Goal: Information Seeking & Learning: Compare options

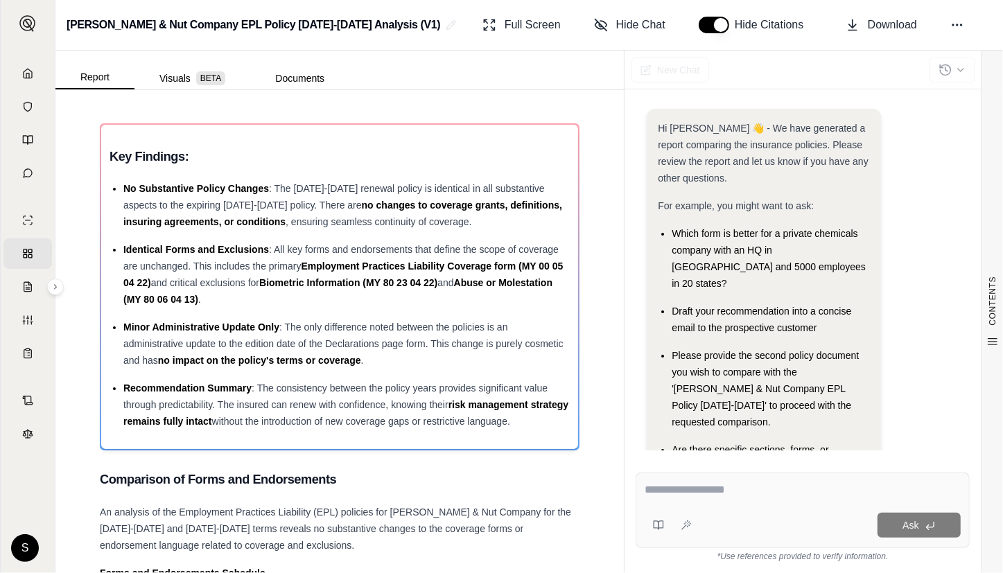
click at [655, 493] on textarea at bounding box center [803, 490] width 316 height 17
click at [763, 496] on textarea at bounding box center [803, 490] width 316 height 17
paste textarea "**********"
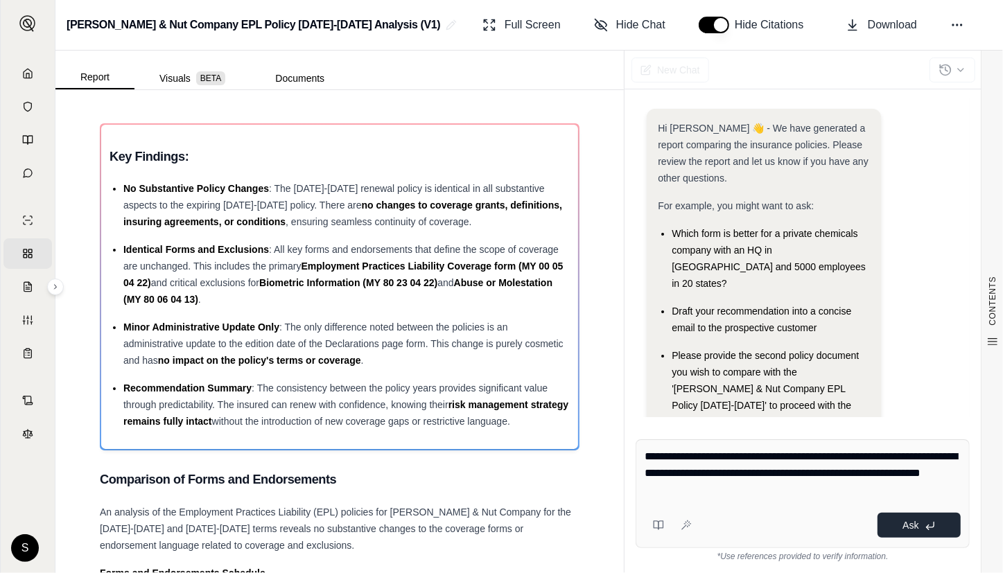
type textarea "**********"
click at [896, 518] on button "Ask" at bounding box center [919, 525] width 83 height 25
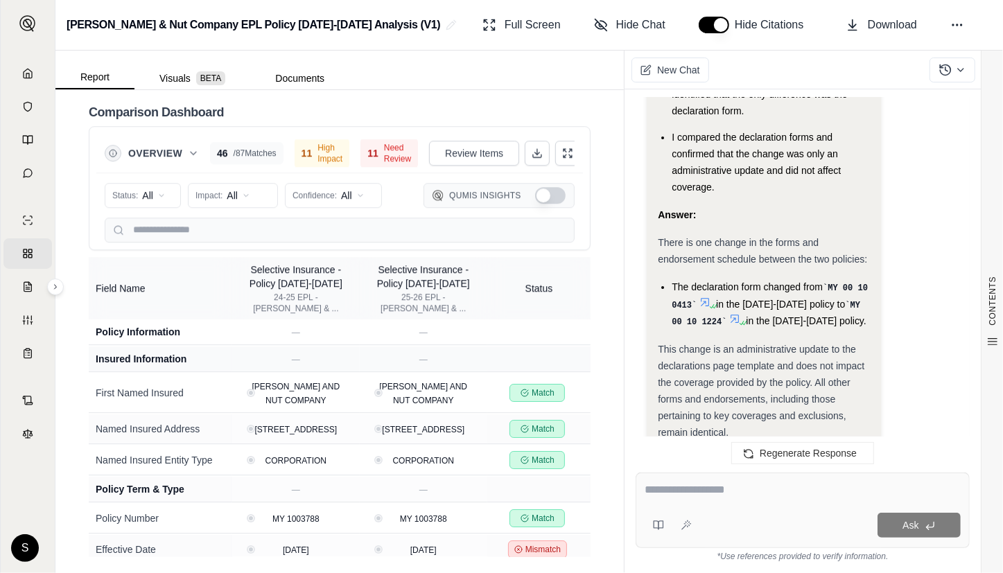
scroll to position [2774, 0]
click at [532, 150] on icon at bounding box center [537, 153] width 11 height 11
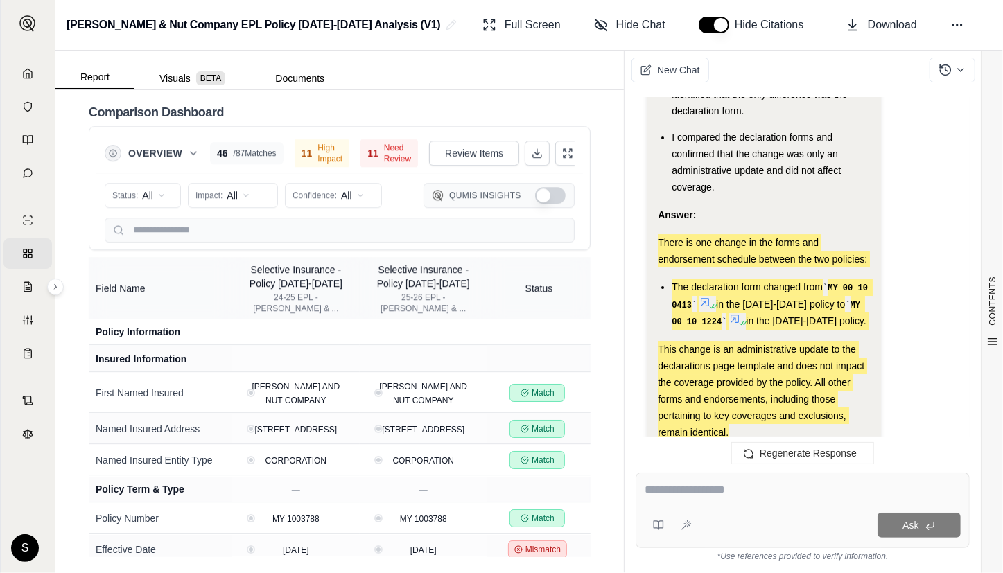
drag, startPoint x: 658, startPoint y: 155, endPoint x: 726, endPoint y: 349, distance: 206.3
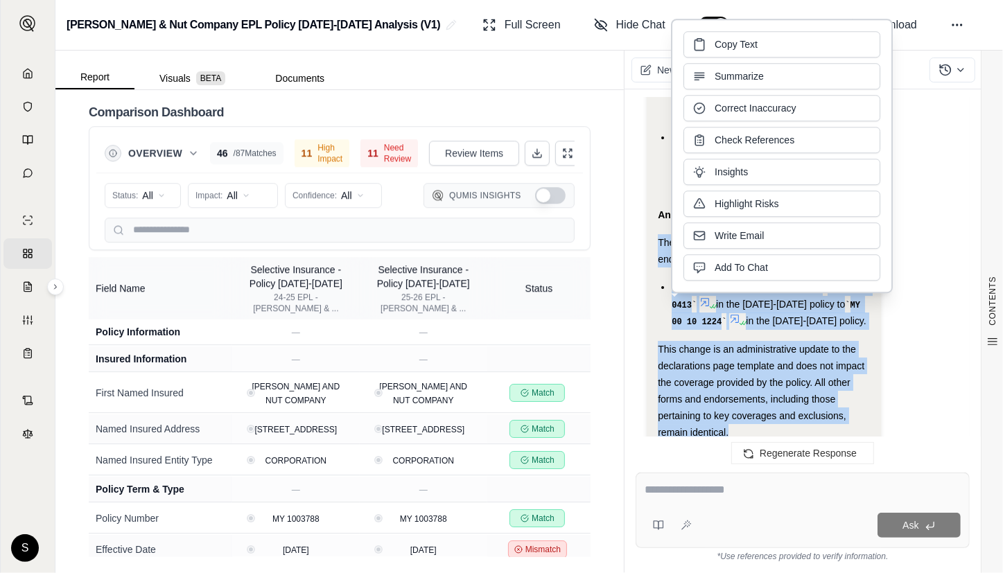
drag, startPoint x: 812, startPoint y: 357, endPoint x: 776, endPoint y: 352, distance: 35.7
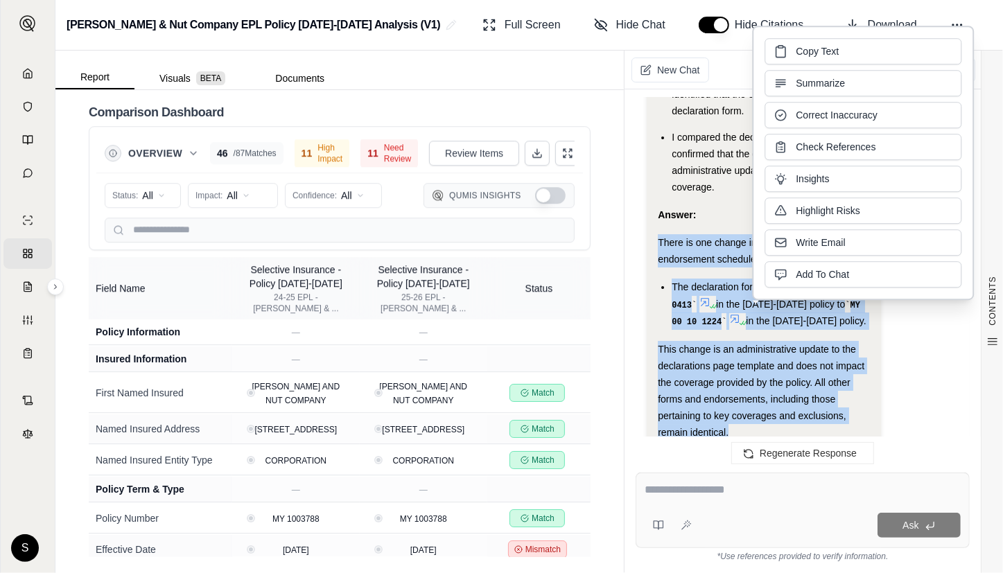
click at [666, 237] on span "There is one change in the forms and endorsement schedule between the two polic…" at bounding box center [762, 251] width 209 height 28
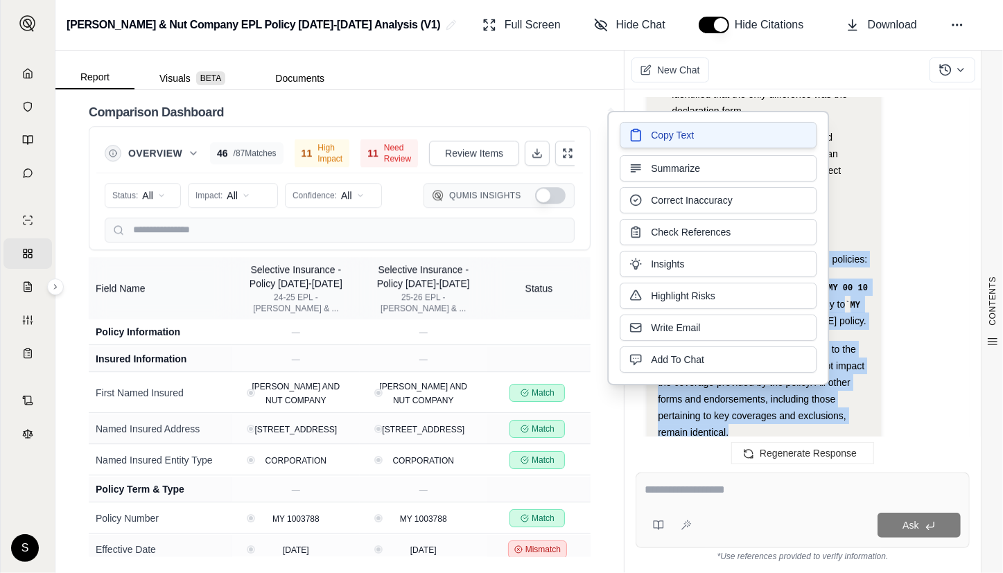
click at [785, 132] on button "Copy Text" at bounding box center [718, 135] width 197 height 26
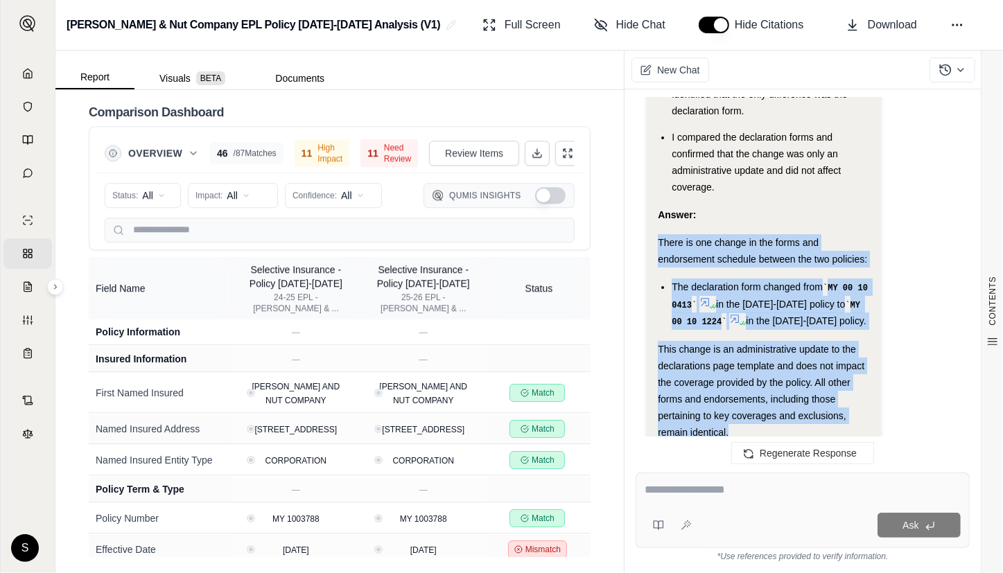
click at [29, 73] on icon at bounding box center [27, 73] width 11 height 11
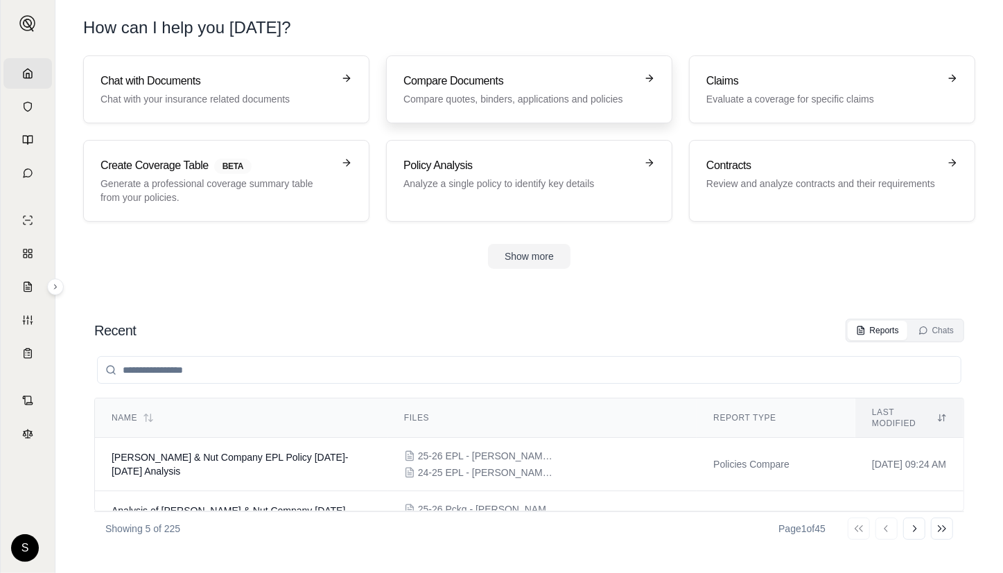
click at [566, 94] on p "Compare quotes, binders, applications and policies" at bounding box center [519, 99] width 232 height 14
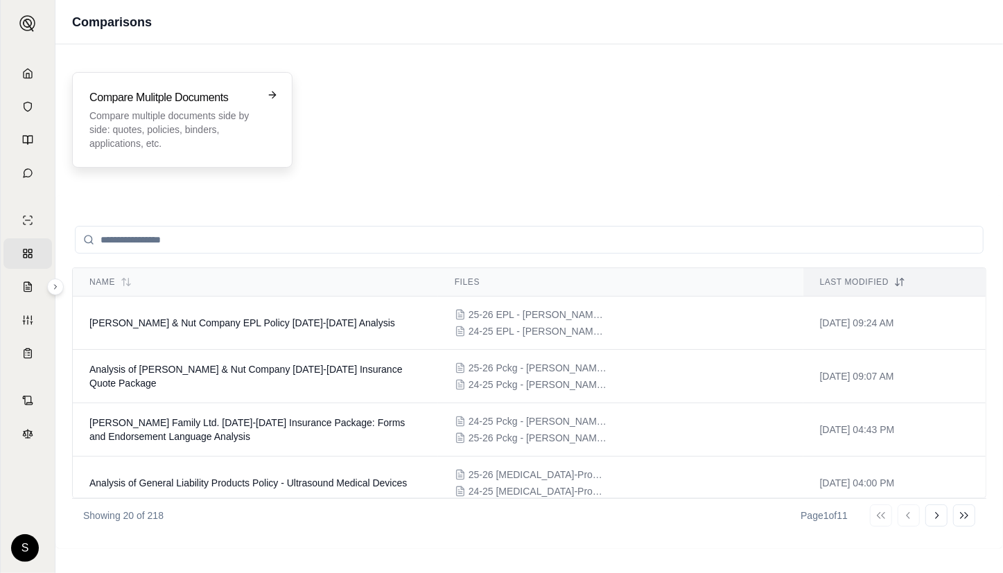
click at [168, 104] on h3 "Compare Mulitple Documents" at bounding box center [172, 97] width 166 height 17
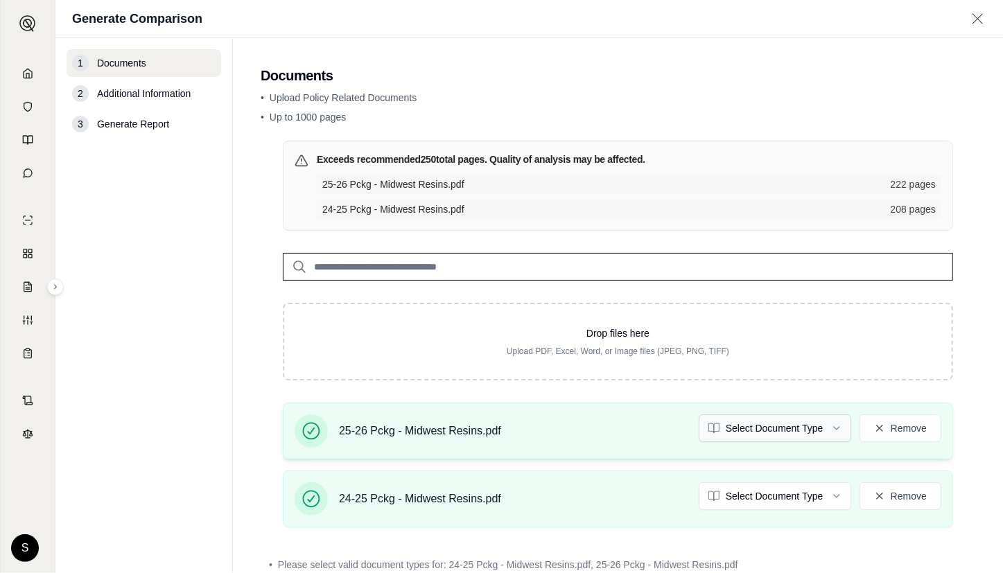
click at [801, 421] on html "Home Vault Prompts Chats Single Policy Comparisons Claims Custom Report Coverag…" at bounding box center [501, 286] width 1003 height 573
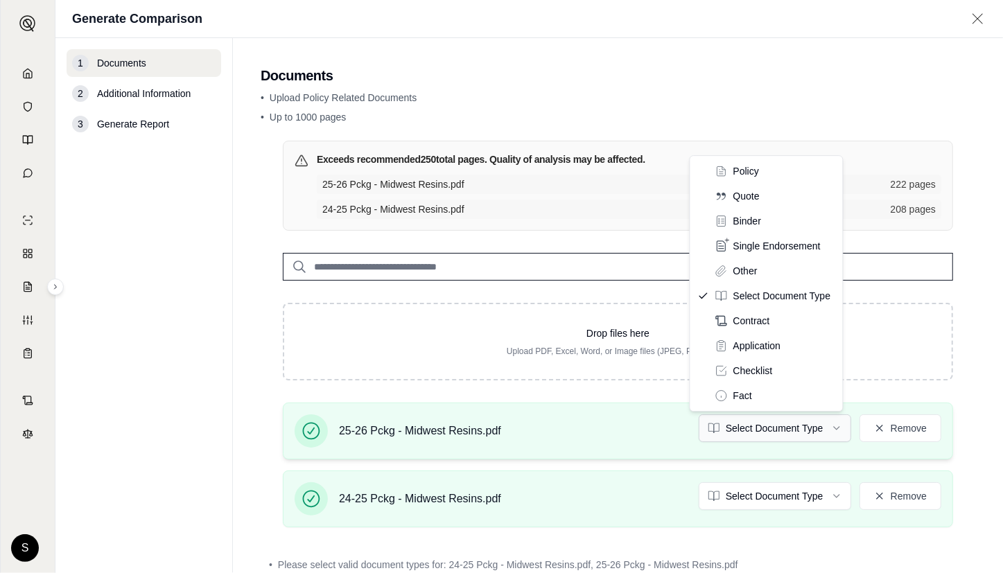
click at [766, 421] on html "Home Vault Prompts Chats Single Policy Comparisons Claims Custom Report Coverag…" at bounding box center [501, 286] width 1003 height 573
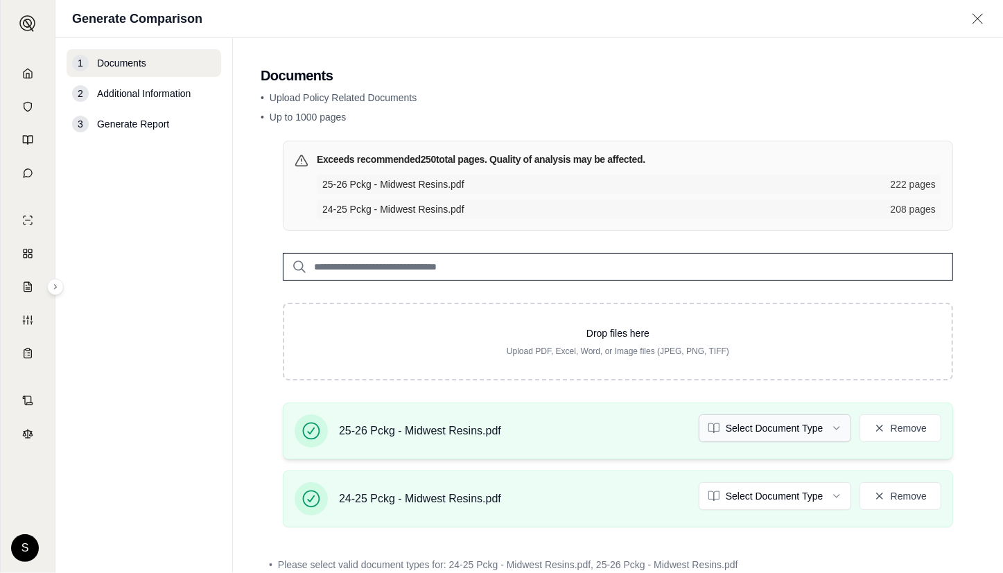
click at [756, 430] on html "Home Vault Prompts Chats Single Policy Comparisons Claims Custom Report Coverag…" at bounding box center [501, 286] width 1003 height 573
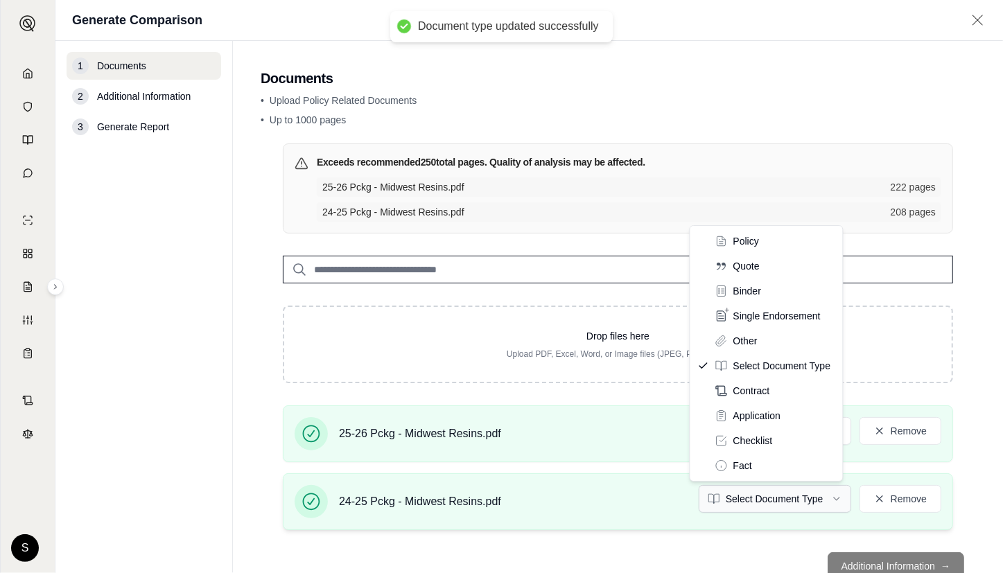
click at [762, 496] on html "Document type updated successfully Home Vault Prompts Chats Single Policy Compa…" at bounding box center [501, 286] width 1003 height 573
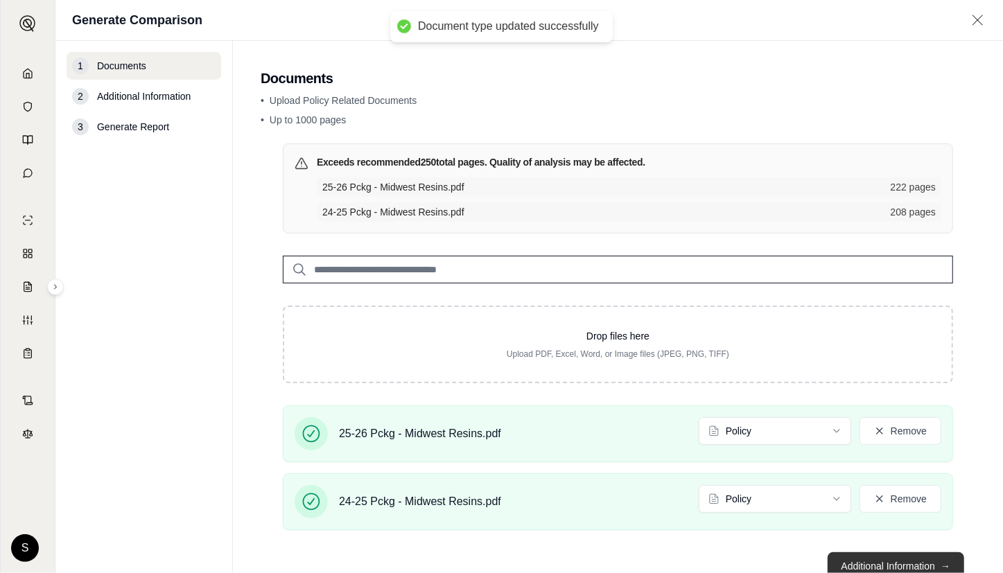
click at [880, 564] on button "Additional Information →" at bounding box center [896, 566] width 137 height 28
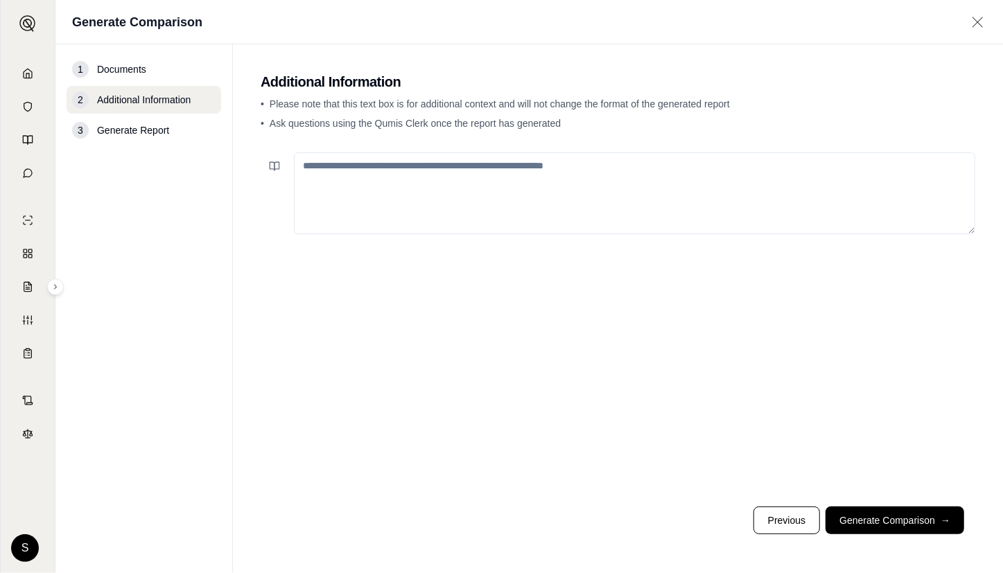
click at [416, 201] on textarea at bounding box center [634, 193] width 681 height 82
paste textarea "**********"
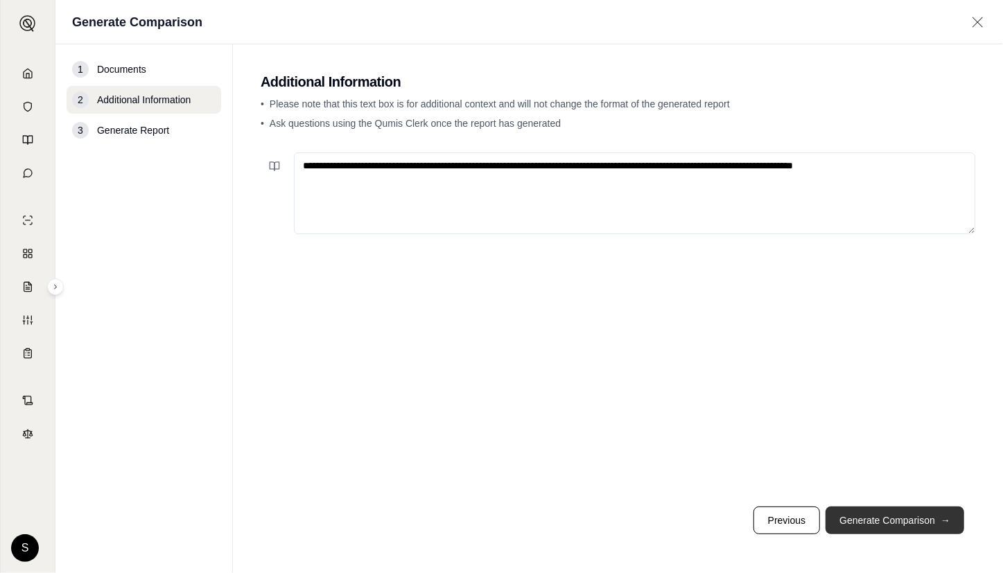
type textarea "**********"
drag, startPoint x: 921, startPoint y: 510, endPoint x: 259, endPoint y: 342, distance: 683.6
click at [921, 511] on button "Generate Comparison →" at bounding box center [895, 521] width 139 height 28
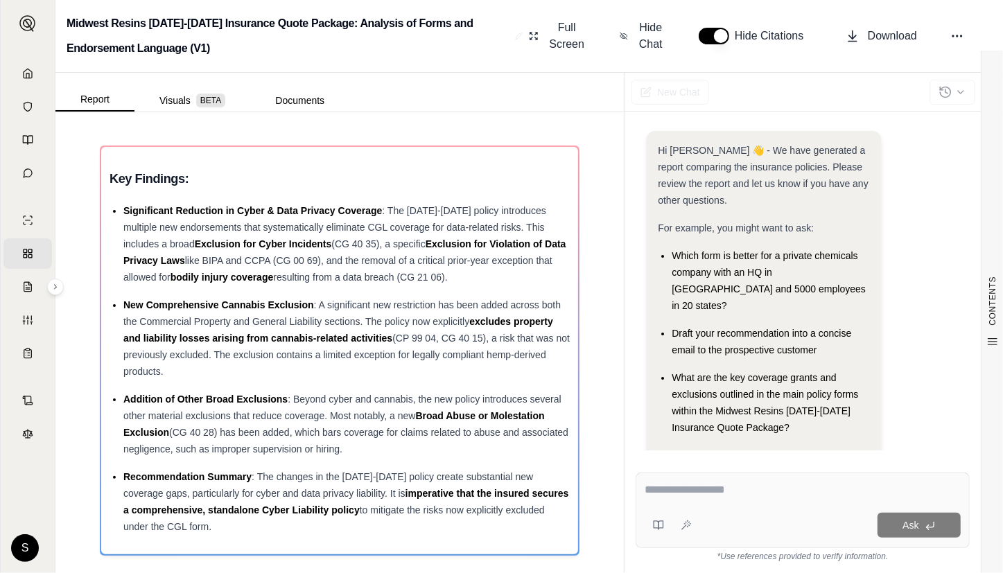
click at [702, 503] on div "Ask" at bounding box center [803, 511] width 334 height 76
paste textarea "**********"
type textarea "**********"
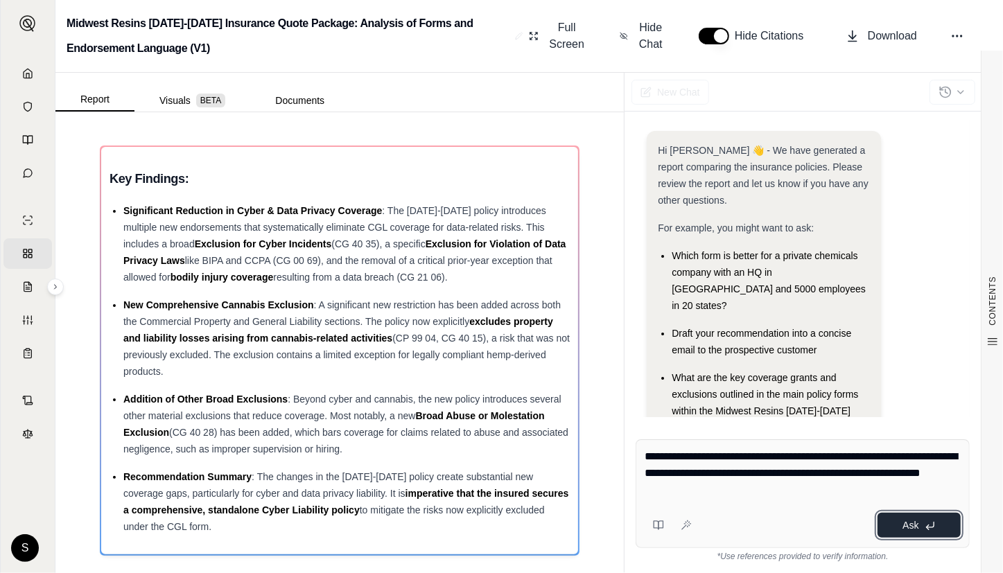
click at [927, 518] on button "Ask" at bounding box center [919, 525] width 83 height 25
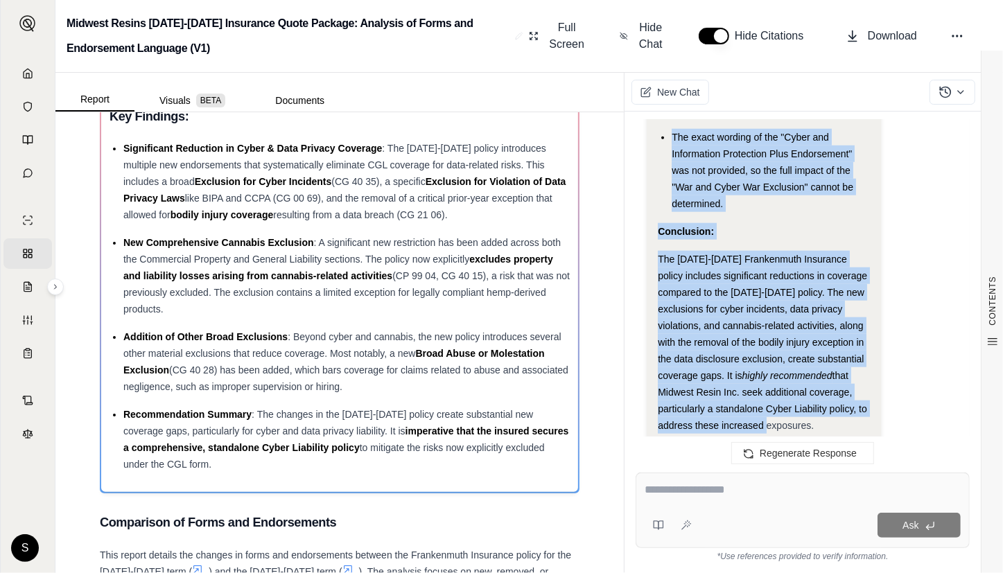
scroll to position [8470, 0]
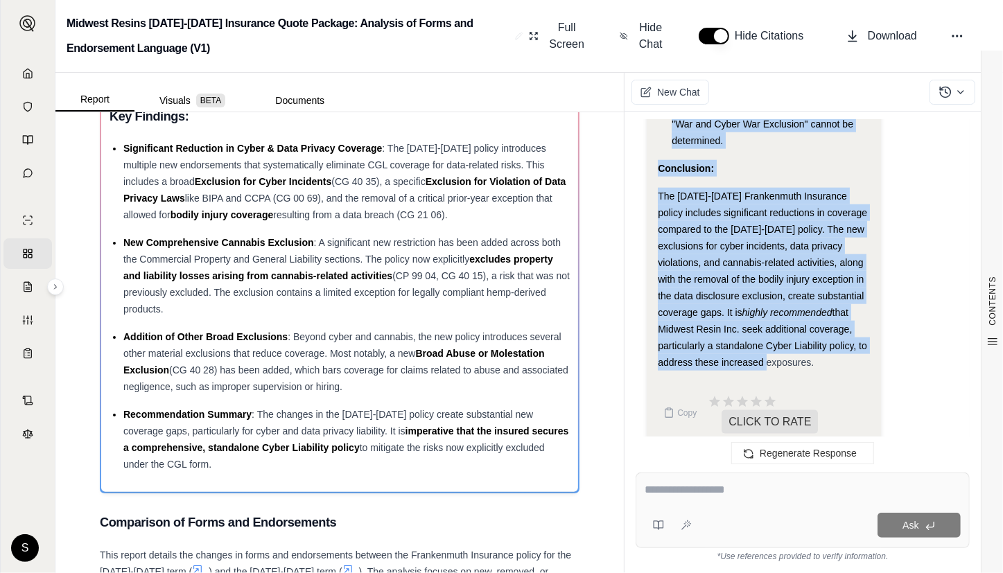
drag, startPoint x: 658, startPoint y: 401, endPoint x: 825, endPoint y: 353, distance: 173.1
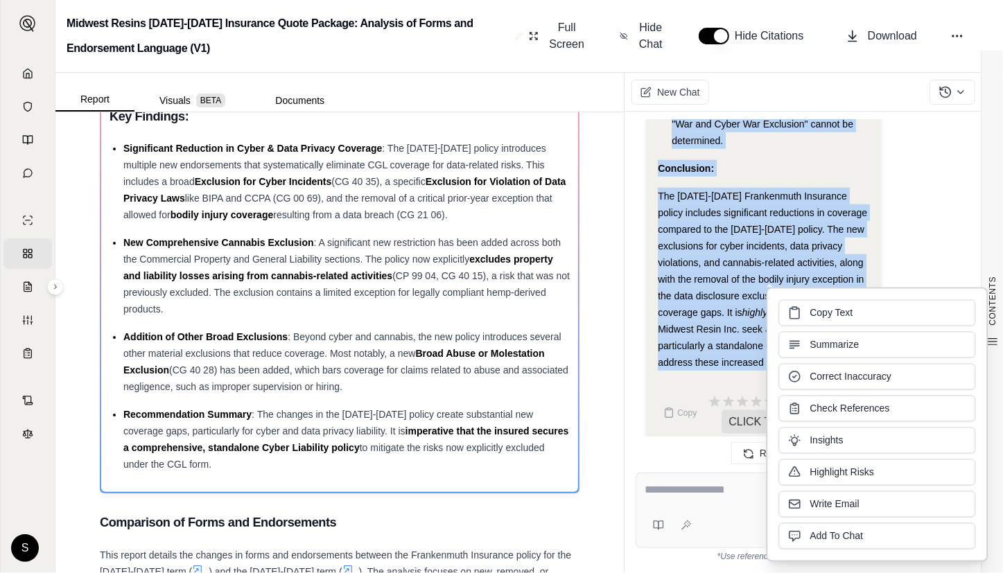
copy div "Key Changes Between the [DATE]-[DATE] and [DATE]-[DATE] Frankenmuth Insurance P…"
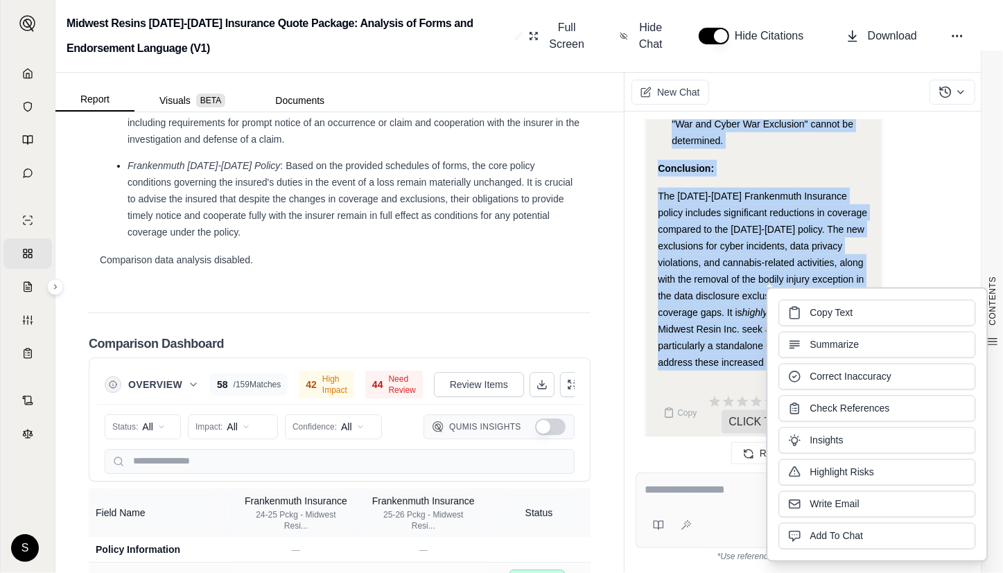
scroll to position [3717, 0]
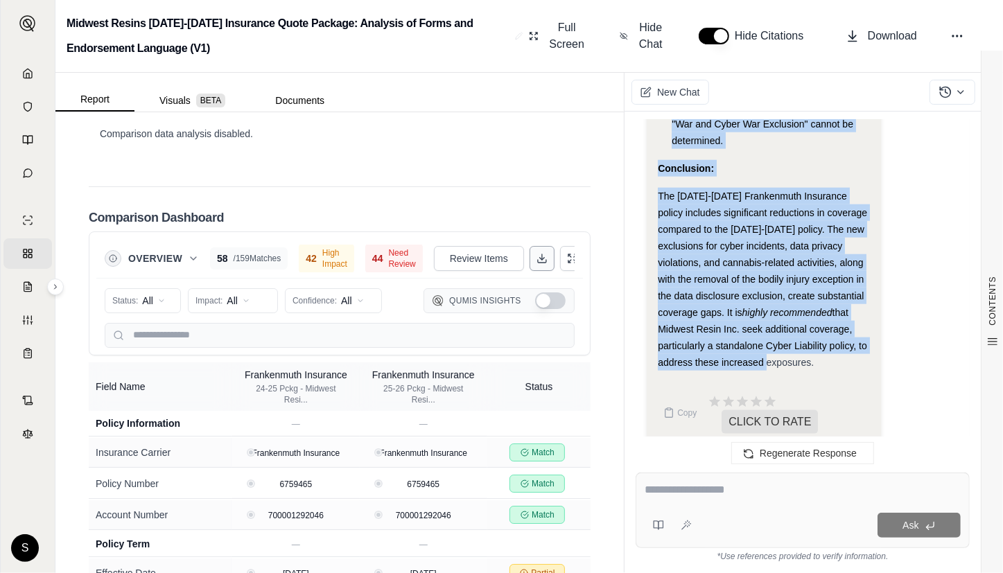
click at [540, 259] on polyline at bounding box center [542, 258] width 5 height 2
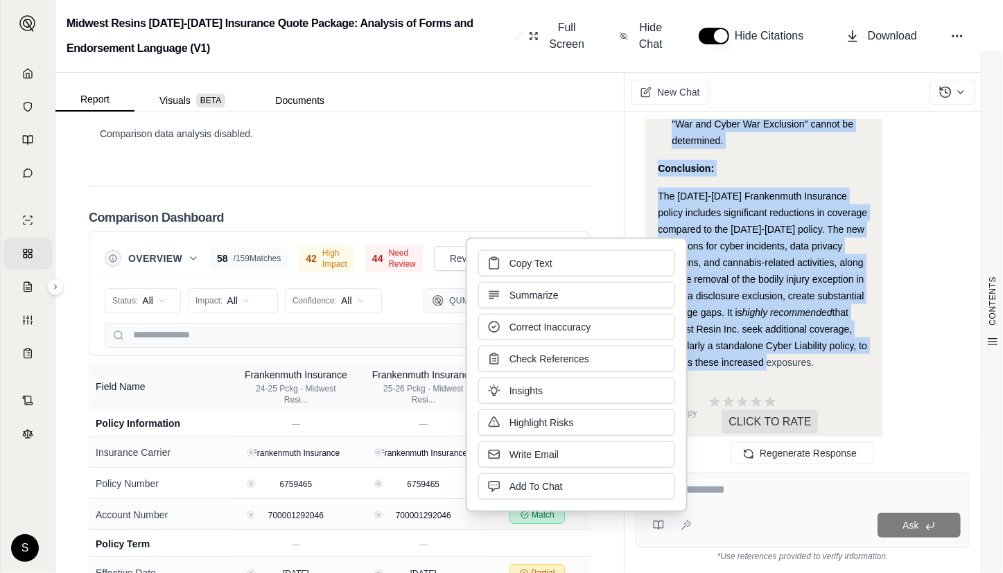
click at [566, 265] on button "Copy Text" at bounding box center [576, 263] width 197 height 26
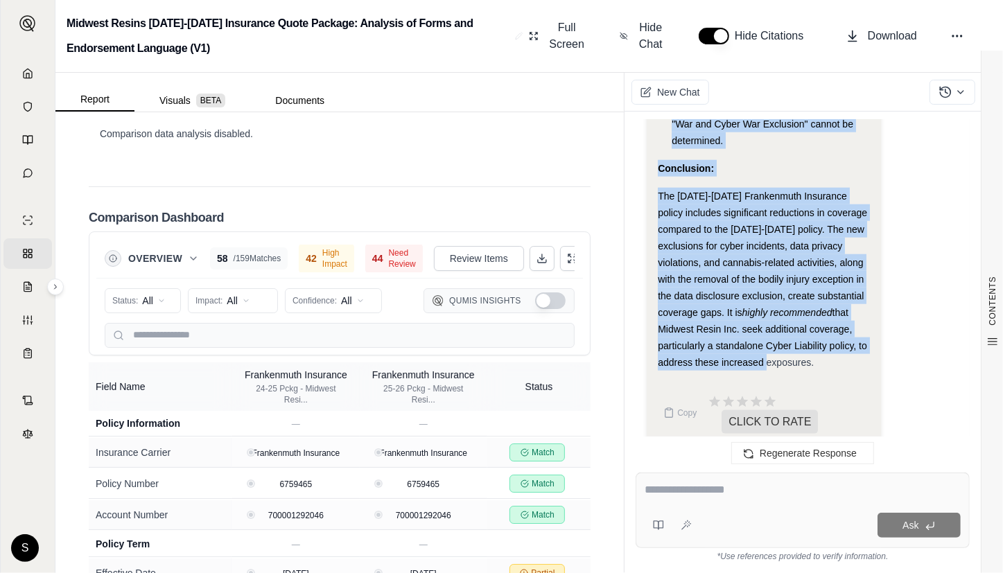
drag, startPoint x: 34, startPoint y: 71, endPoint x: 6, endPoint y: 84, distance: 30.4
click at [33, 71] on link "Home" at bounding box center [27, 73] width 49 height 30
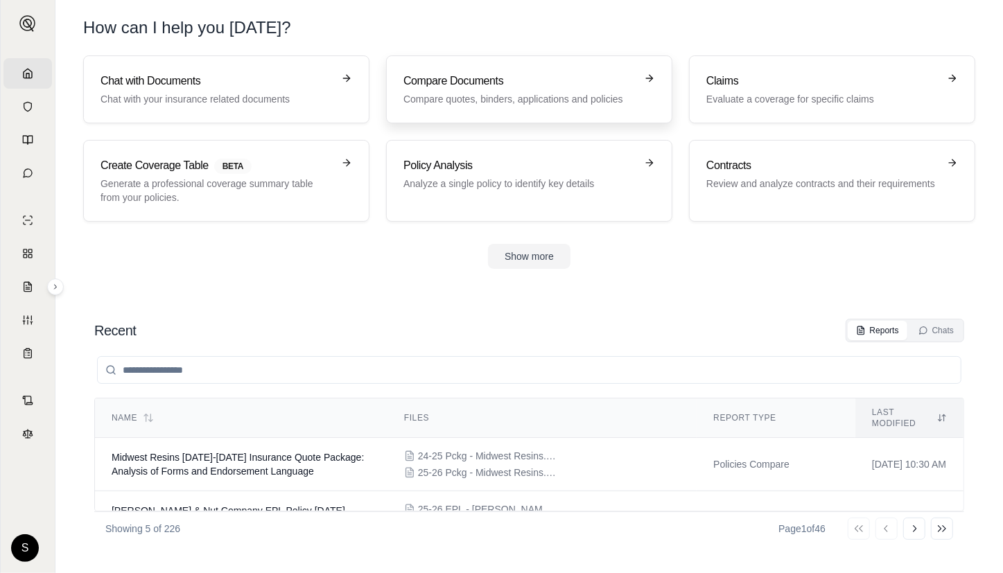
click at [516, 106] on link "Compare Documents Compare quotes, binders, applications and policies" at bounding box center [529, 89] width 286 height 68
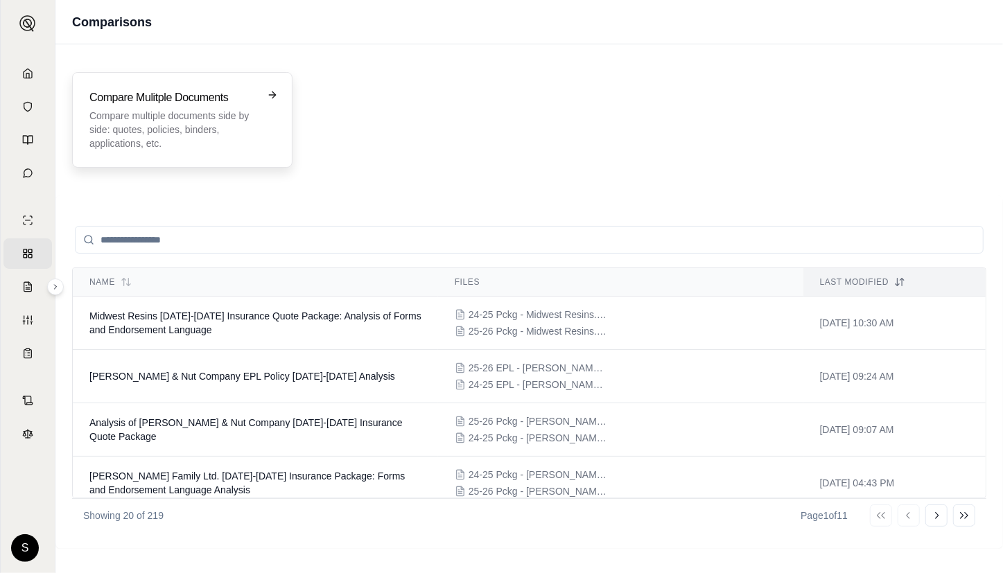
click at [194, 155] on div "Compare Mulitple Documents Compare multiple documents side by side: quotes, pol…" at bounding box center [182, 120] width 220 height 96
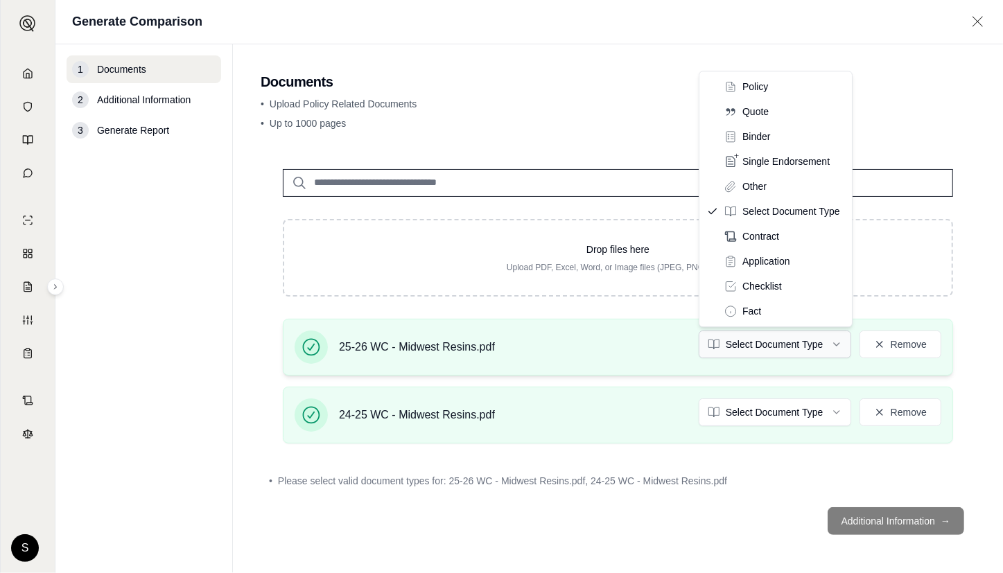
click at [796, 347] on html "Home Vault Prompts Chats Single Policy Comparisons Claims Custom Report Coverag…" at bounding box center [501, 286] width 1003 height 573
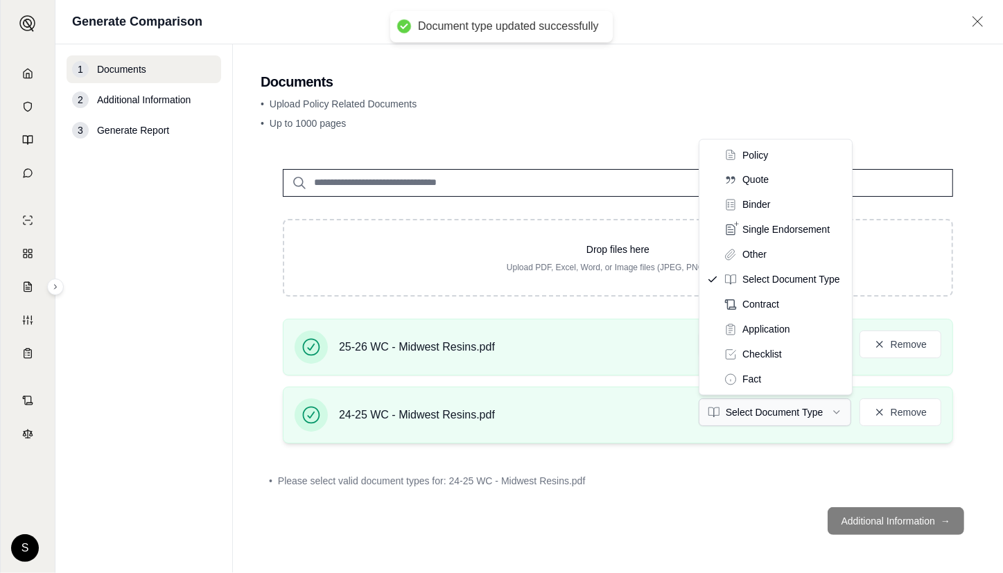
click at [769, 420] on html "Document type updated successfully Home Vault Prompts Chats Single Policy Compa…" at bounding box center [501, 286] width 1003 height 573
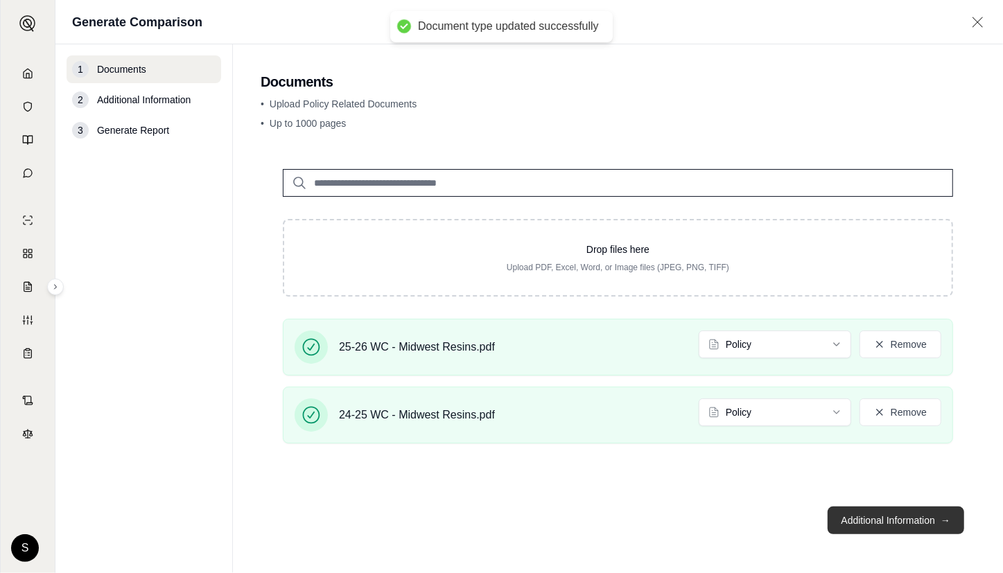
click at [907, 519] on button "Additional Information →" at bounding box center [896, 521] width 137 height 28
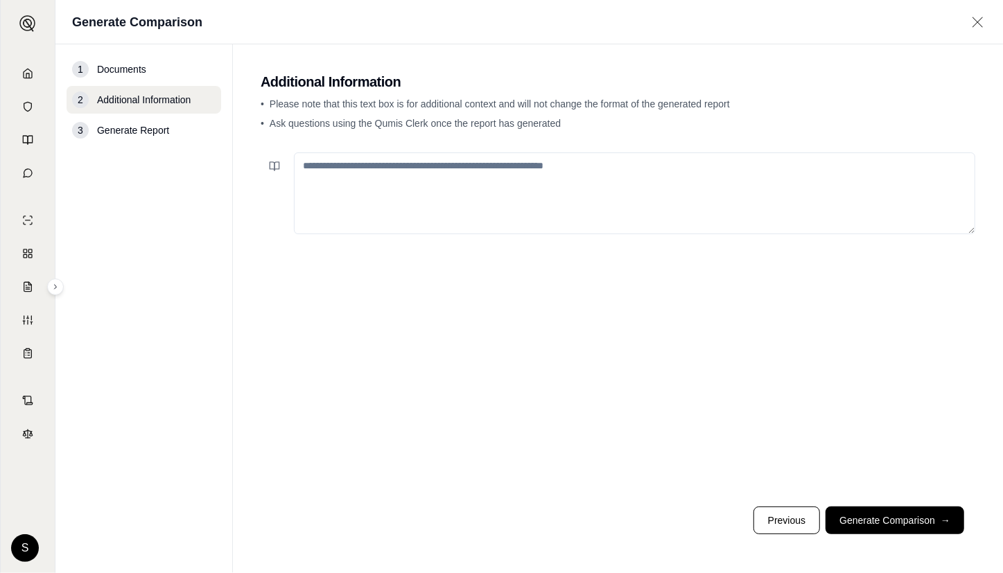
click at [373, 177] on textarea at bounding box center [634, 193] width 681 height 82
paste textarea "**********"
type textarea "**********"
click at [666, 190] on textarea at bounding box center [634, 193] width 681 height 82
paste textarea "**********"
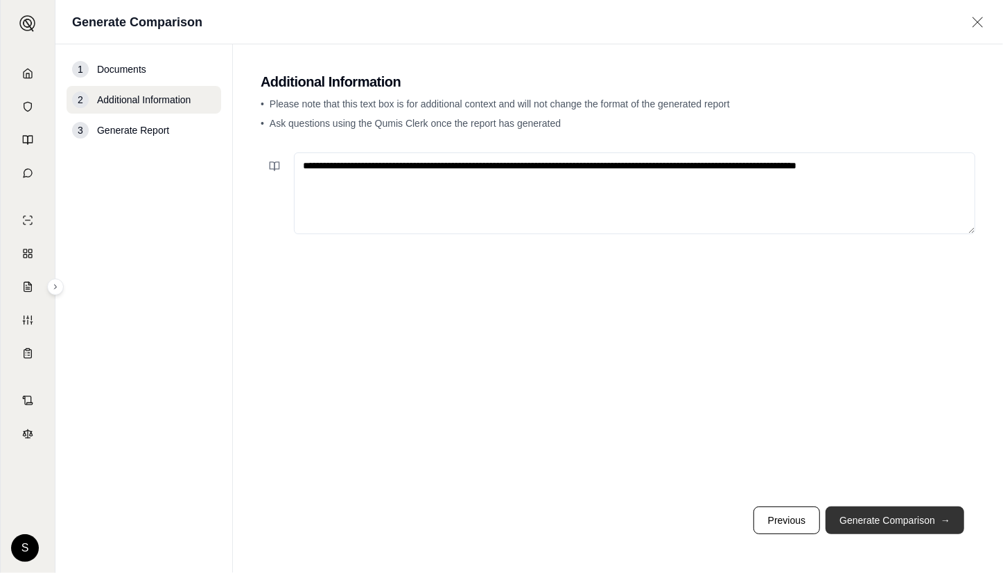
type textarea "**********"
click at [887, 521] on button "Generate Comparison →" at bounding box center [895, 521] width 139 height 28
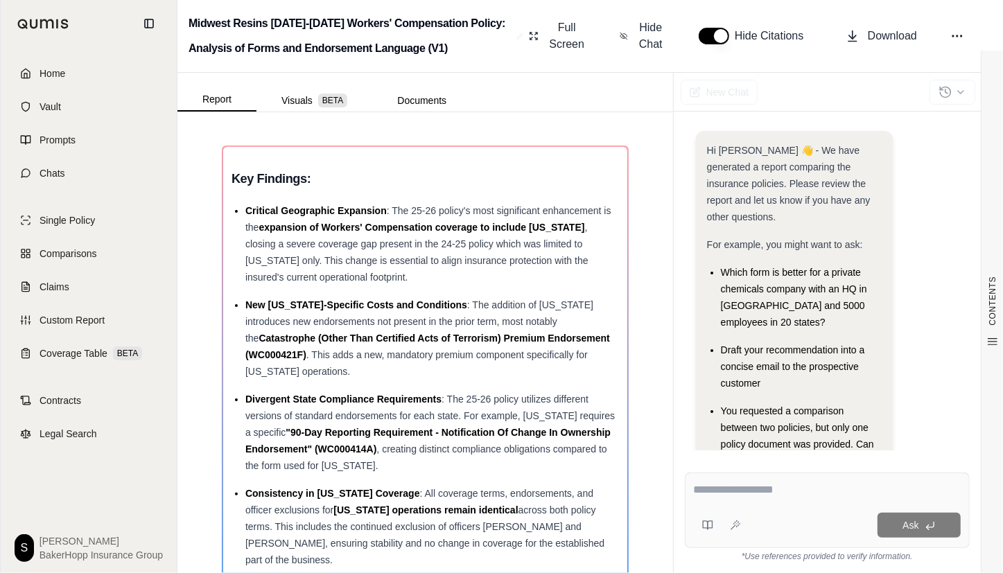
scroll to position [173, 0]
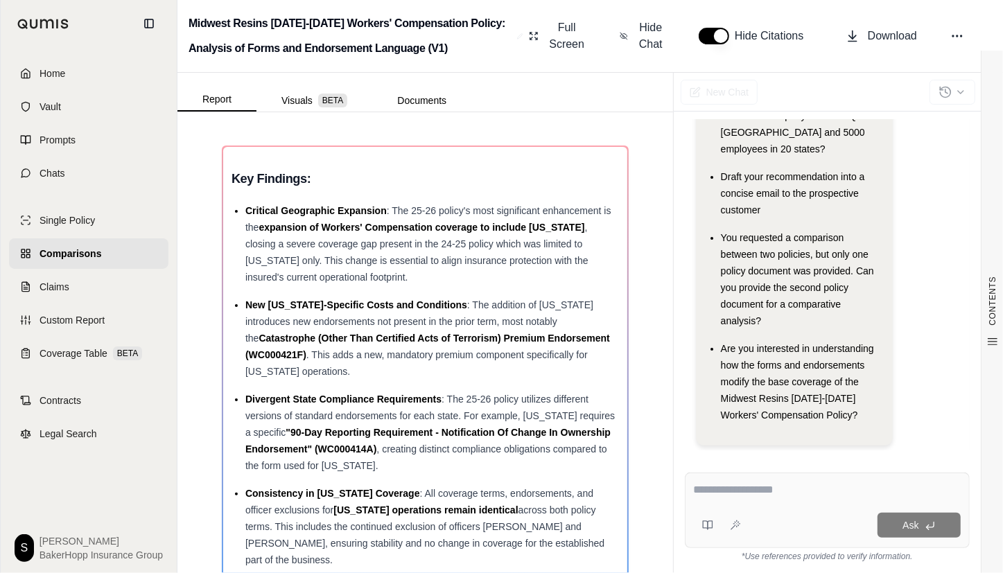
type textarea "**********"
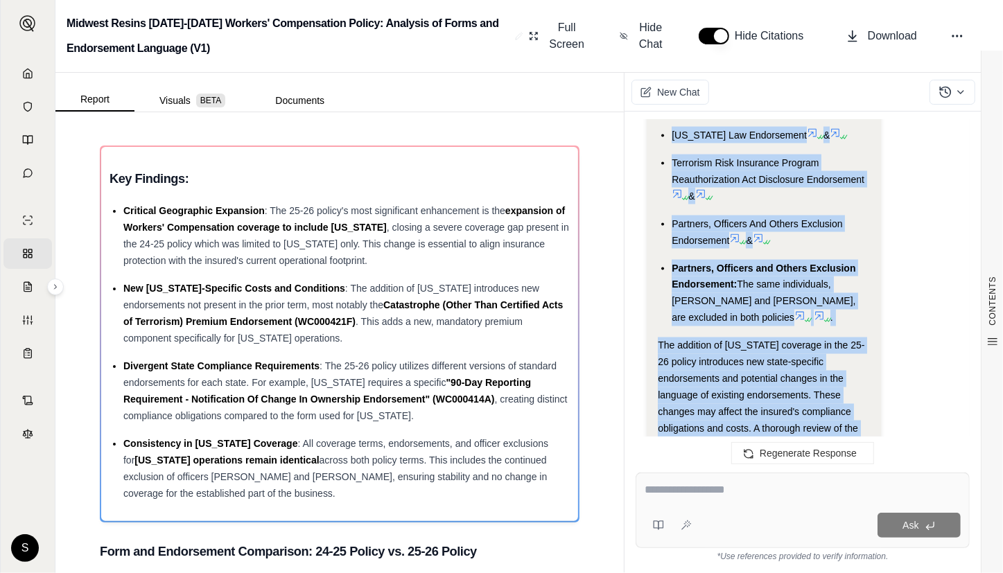
scroll to position [5365, 0]
drag, startPoint x: 659, startPoint y: 399, endPoint x: 776, endPoint y: 346, distance: 128.7
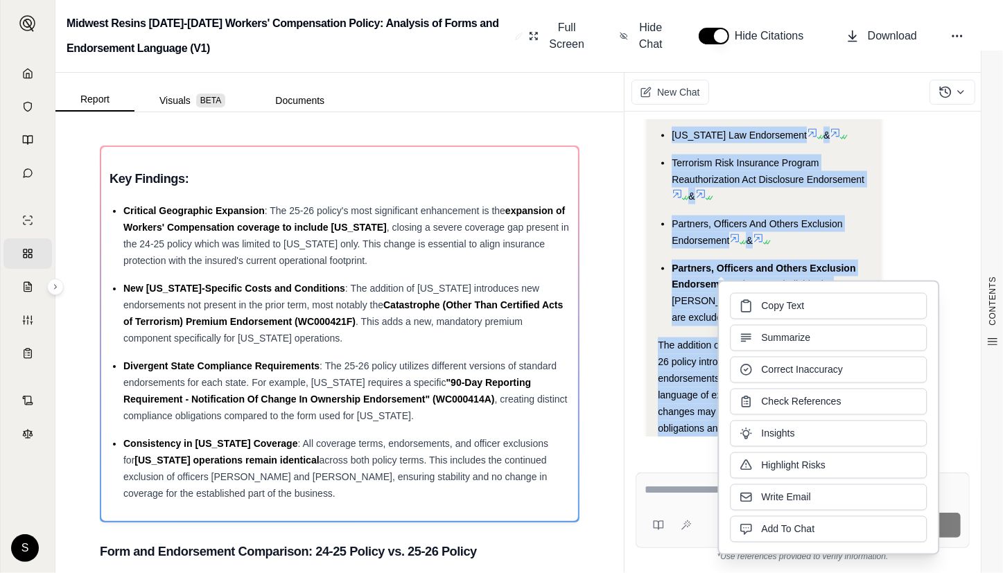
copy div "Here's a detailed comparison of the changes in forms and endorsement language r…"
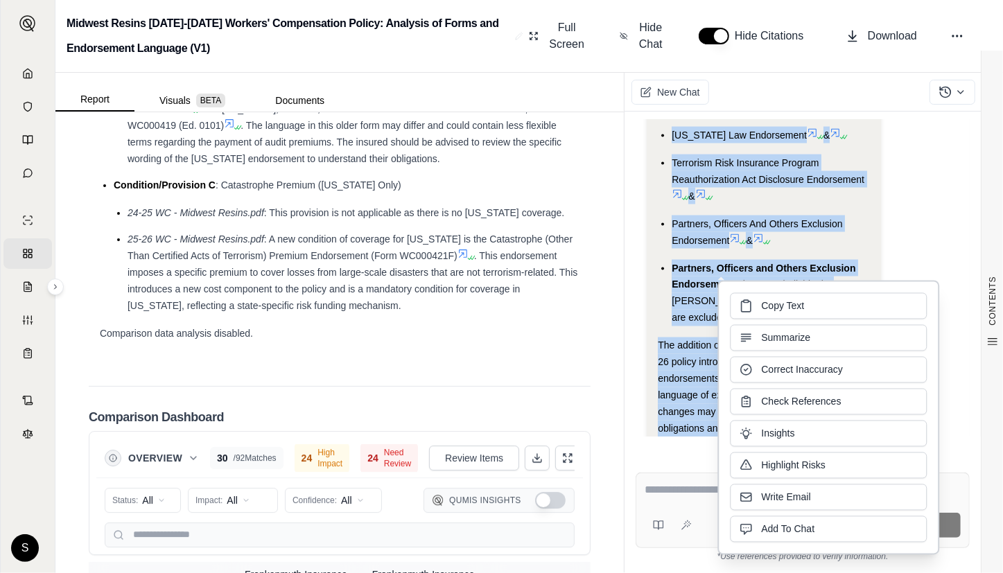
scroll to position [3277, 0]
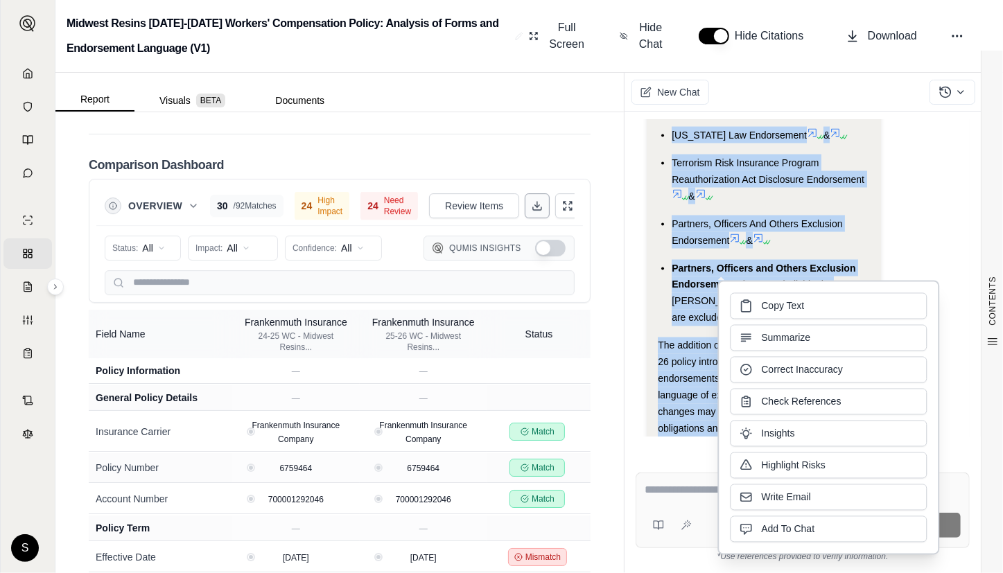
click at [532, 200] on icon at bounding box center [537, 205] width 11 height 11
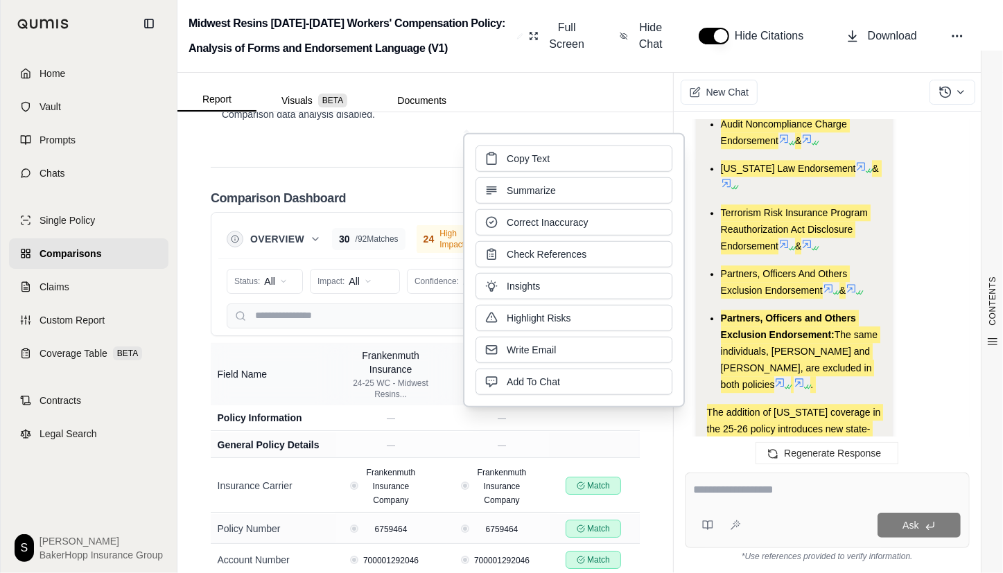
scroll to position [6280, 0]
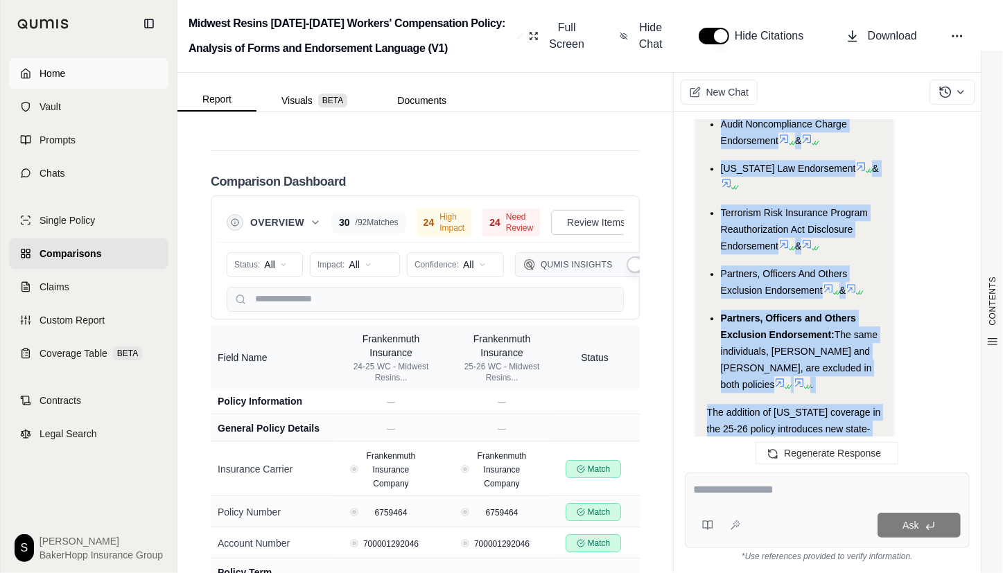
click at [69, 77] on link "Home" at bounding box center [88, 73] width 159 height 30
